Goal: Browse casually: Explore the website without a specific task or goal

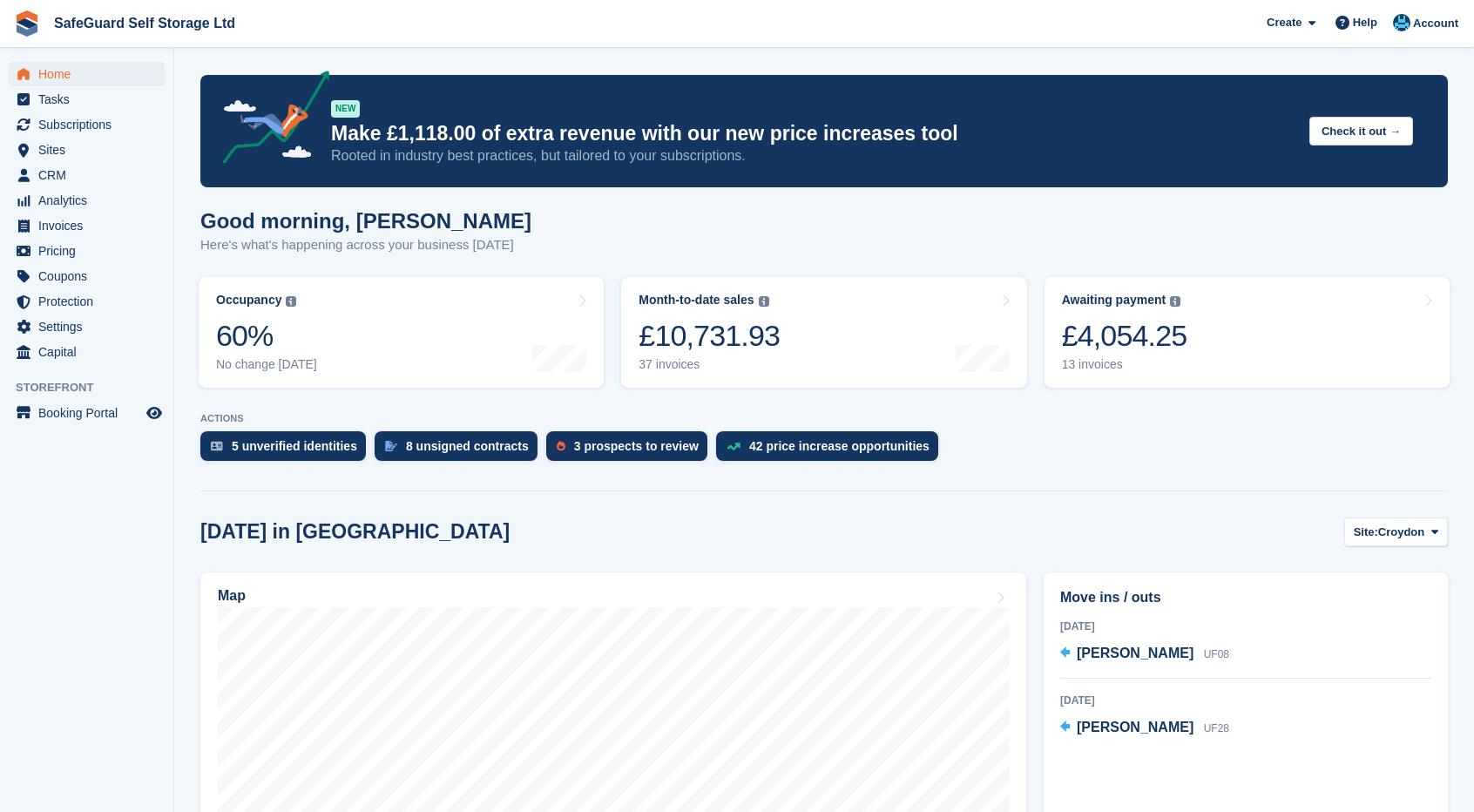
click at [202, 216] on h1 "Good morning, [PERSON_NAME]" at bounding box center [366, 221] width 331 height 23
drag, startPoint x: 209, startPoint y: 220, endPoint x: 350, endPoint y: 213, distance: 141.2
click at [350, 213] on h1 "Good morning, [PERSON_NAME]" at bounding box center [366, 221] width 331 height 23
drag, startPoint x: 204, startPoint y: 216, endPoint x: 441, endPoint y: 224, distance: 237.1
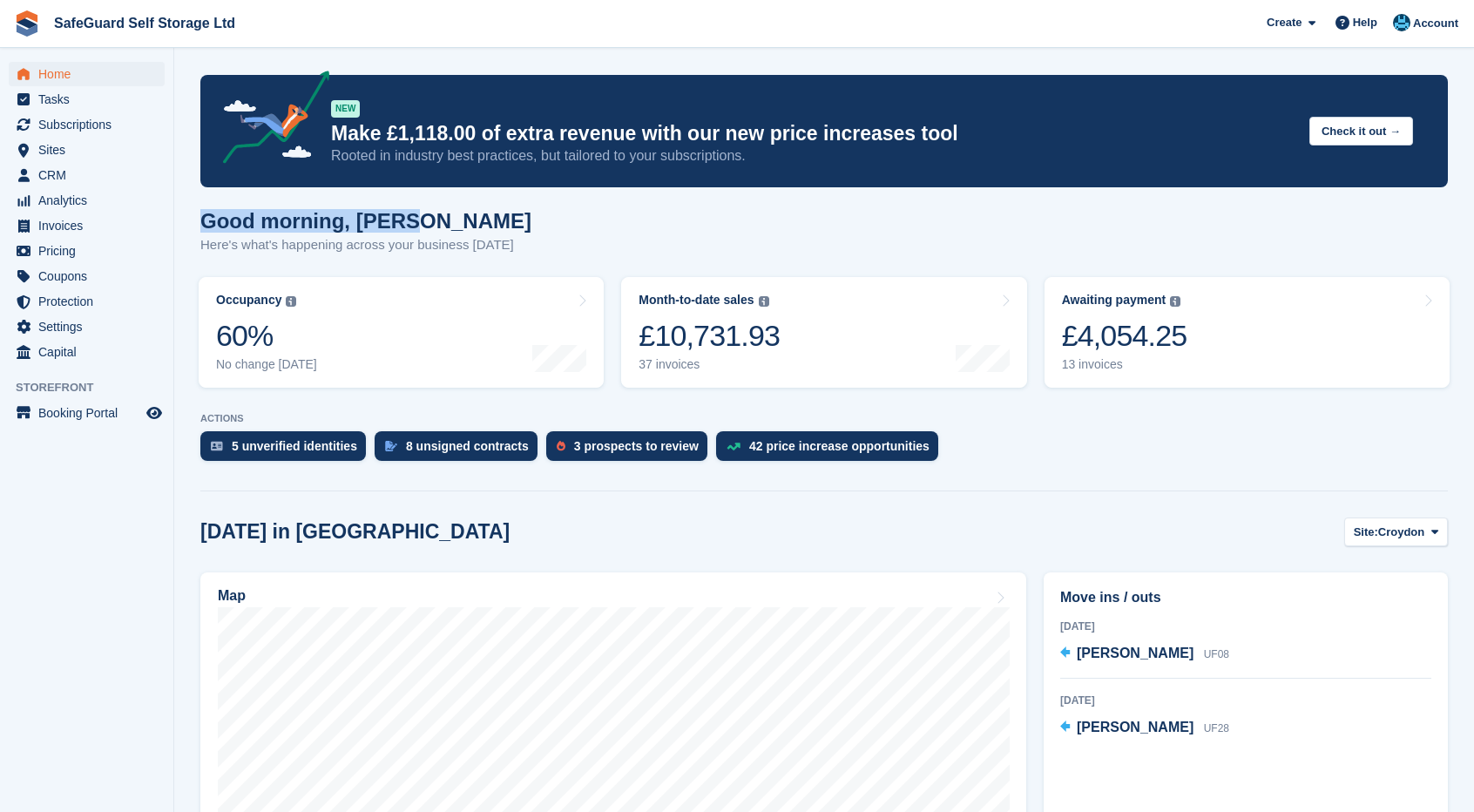
click at [441, 224] on h1 "Good morning, [PERSON_NAME]" at bounding box center [366, 221] width 331 height 23
click at [441, 220] on h1 "Good morning, [PERSON_NAME]" at bounding box center [366, 221] width 331 height 23
drag, startPoint x: 195, startPoint y: 227, endPoint x: 462, endPoint y: 219, distance: 267.1
click at [462, 219] on section "NEW Make £1,118.00 of extra revenue with our new price increases tool Rooted in…" at bounding box center [824, 694] width 1300 height 1389
click at [470, 203] on section "NEW Make £1,118.00 of extra revenue with our new price increases tool Rooted in…" at bounding box center [824, 694] width 1300 height 1389
